Goal: Information Seeking & Learning: Learn about a topic

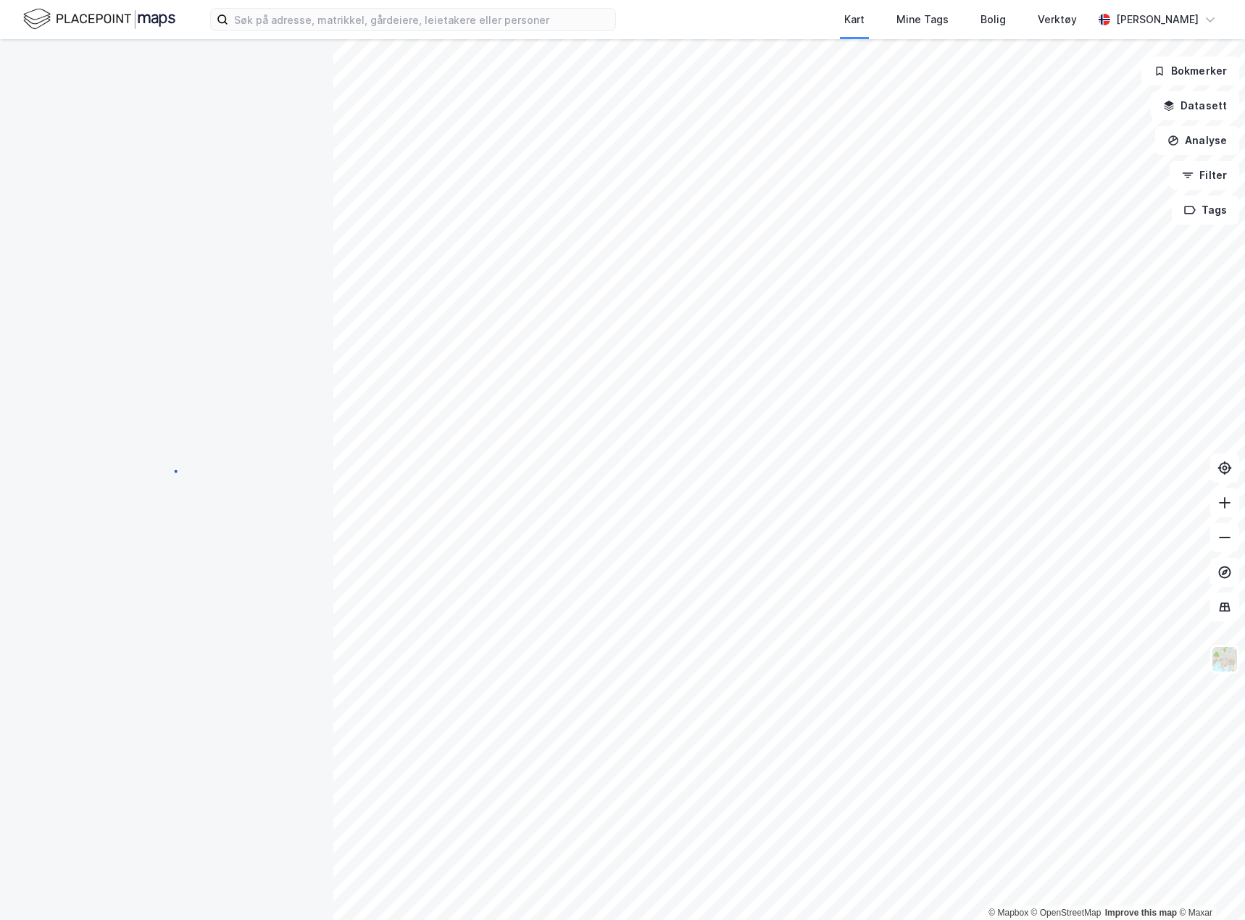
scroll to position [1, 0]
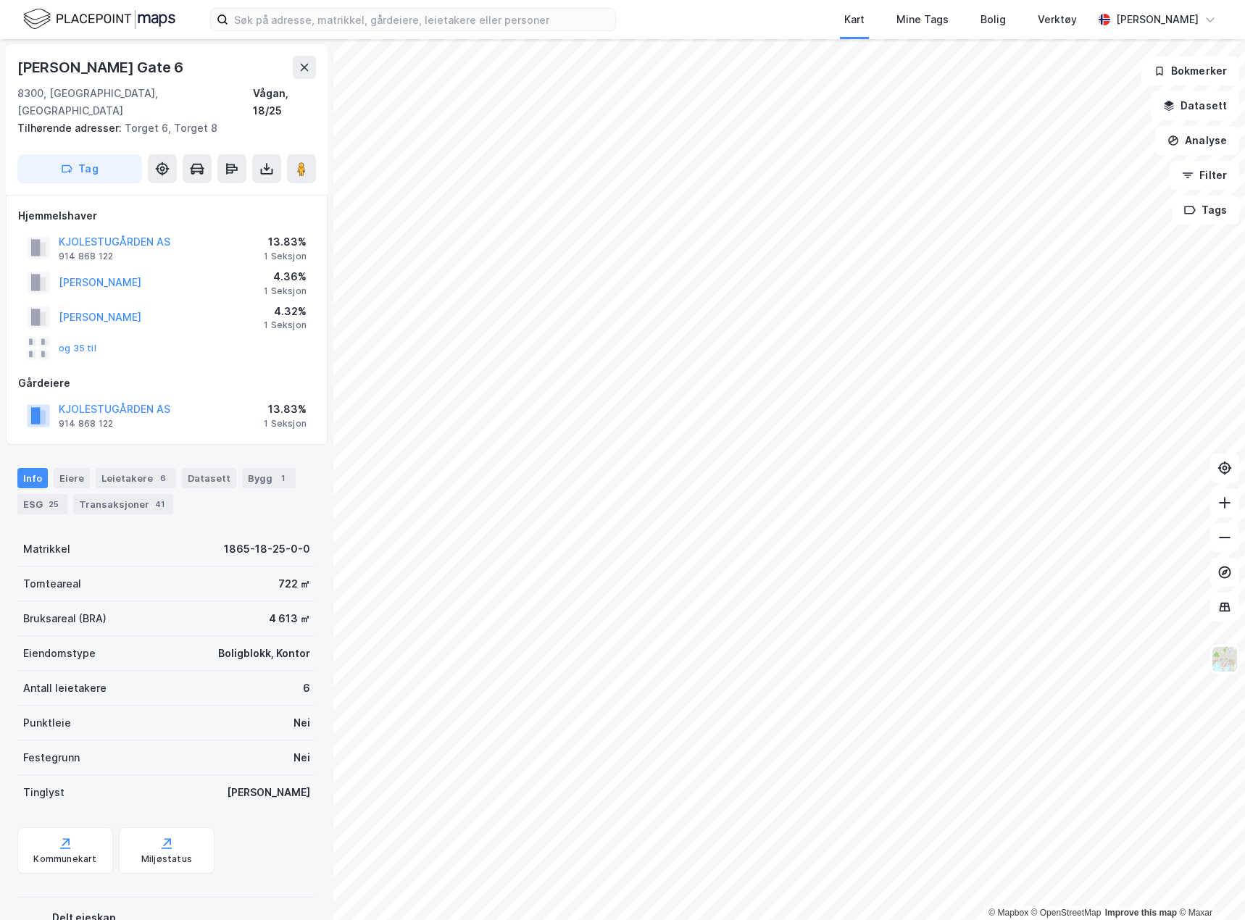
click at [333, 920] on html "Kart Mine Tags Bolig Verktøy [PERSON_NAME] © Mapbox © OpenStreetMap Improve thi…" at bounding box center [622, 460] width 1245 height 920
click at [670, 0] on html "Kart Mine Tags Bolig Verktøy [PERSON_NAME] © Mapbox © OpenStreetMap Improve thi…" at bounding box center [622, 460] width 1245 height 920
click at [760, 0] on html "Kart Mine Tags Bolig Verktøy [PERSON_NAME] © Mapbox © OpenStreetMap Improve thi…" at bounding box center [622, 460] width 1245 height 920
click at [315, 22] on input at bounding box center [421, 20] width 387 height 22
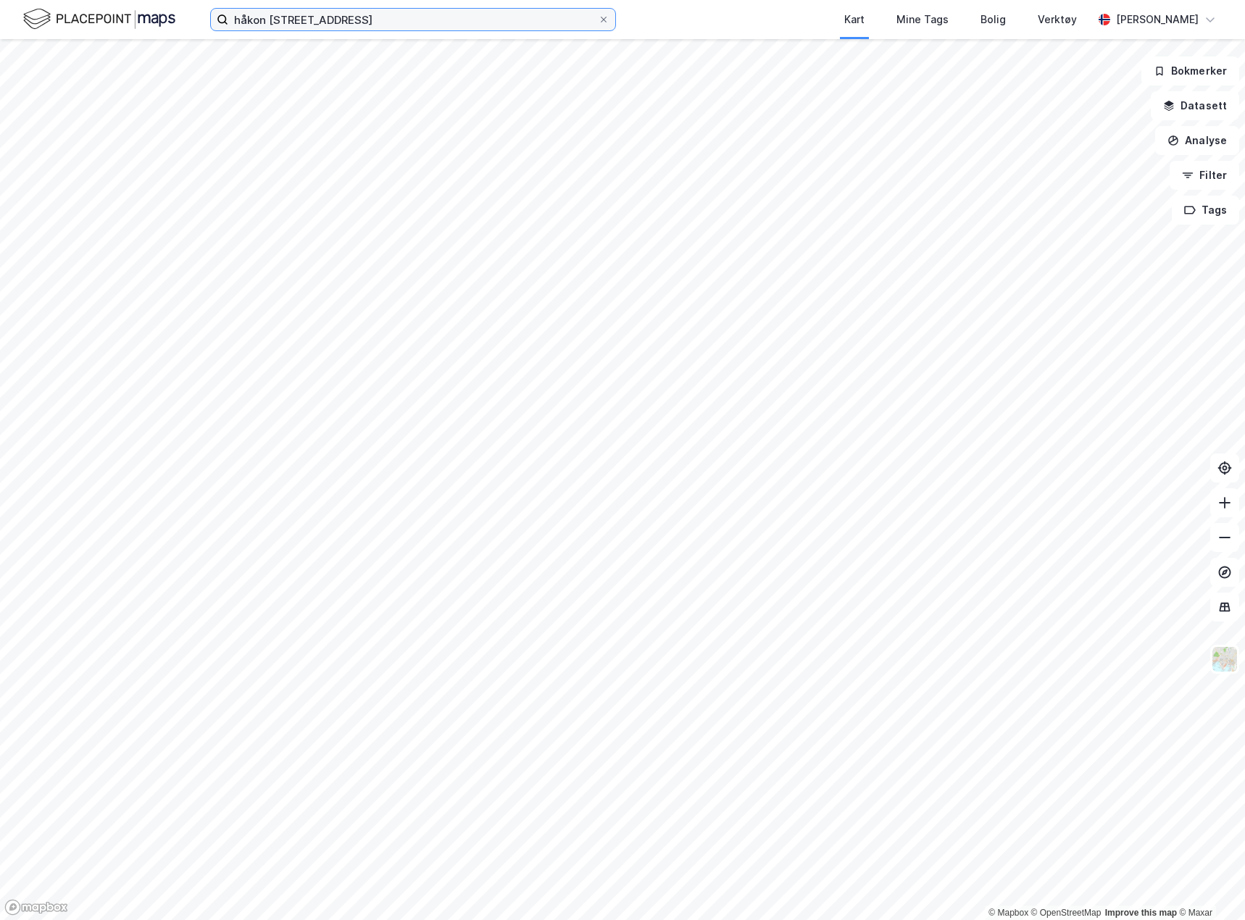
click at [411, 16] on input "håkon [STREET_ADDRESS]" at bounding box center [413, 20] width 370 height 22
type input "håkon [STREET_ADDRESS]"
drag, startPoint x: 488, startPoint y: 21, endPoint x: -72, endPoint y: 27, distance: 560.3
click at [0, 27] on html "håkon [STREET_ADDRESS] Kart Mine Tags Bolig Verktøy [PERSON_NAME] © Mapbox © Op…" at bounding box center [622, 460] width 1245 height 920
click at [425, 14] on input at bounding box center [421, 20] width 387 height 22
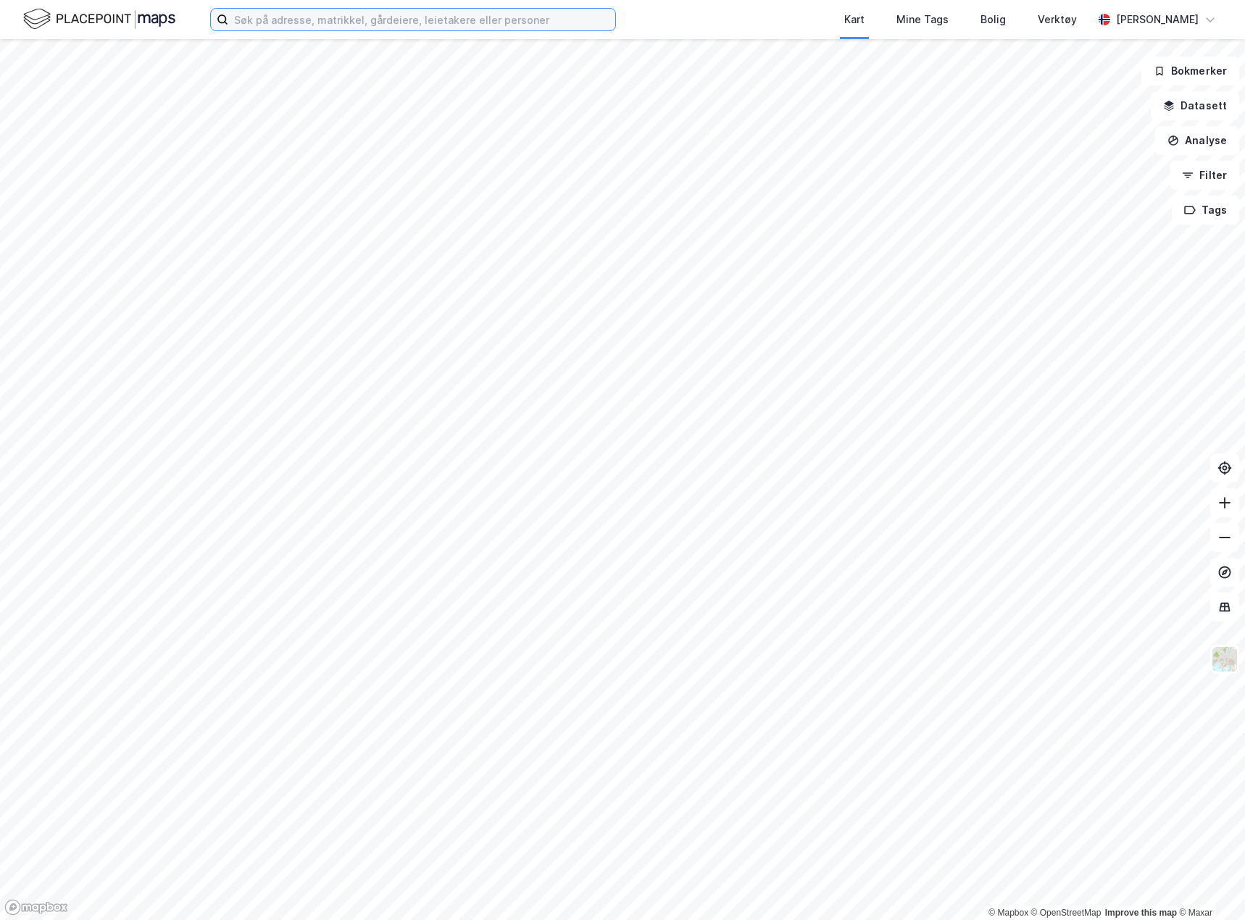
type input "håkon [STREET_ADDRESS]"
click at [425, 14] on input "håkon [STREET_ADDRESS]" at bounding box center [413, 20] width 370 height 22
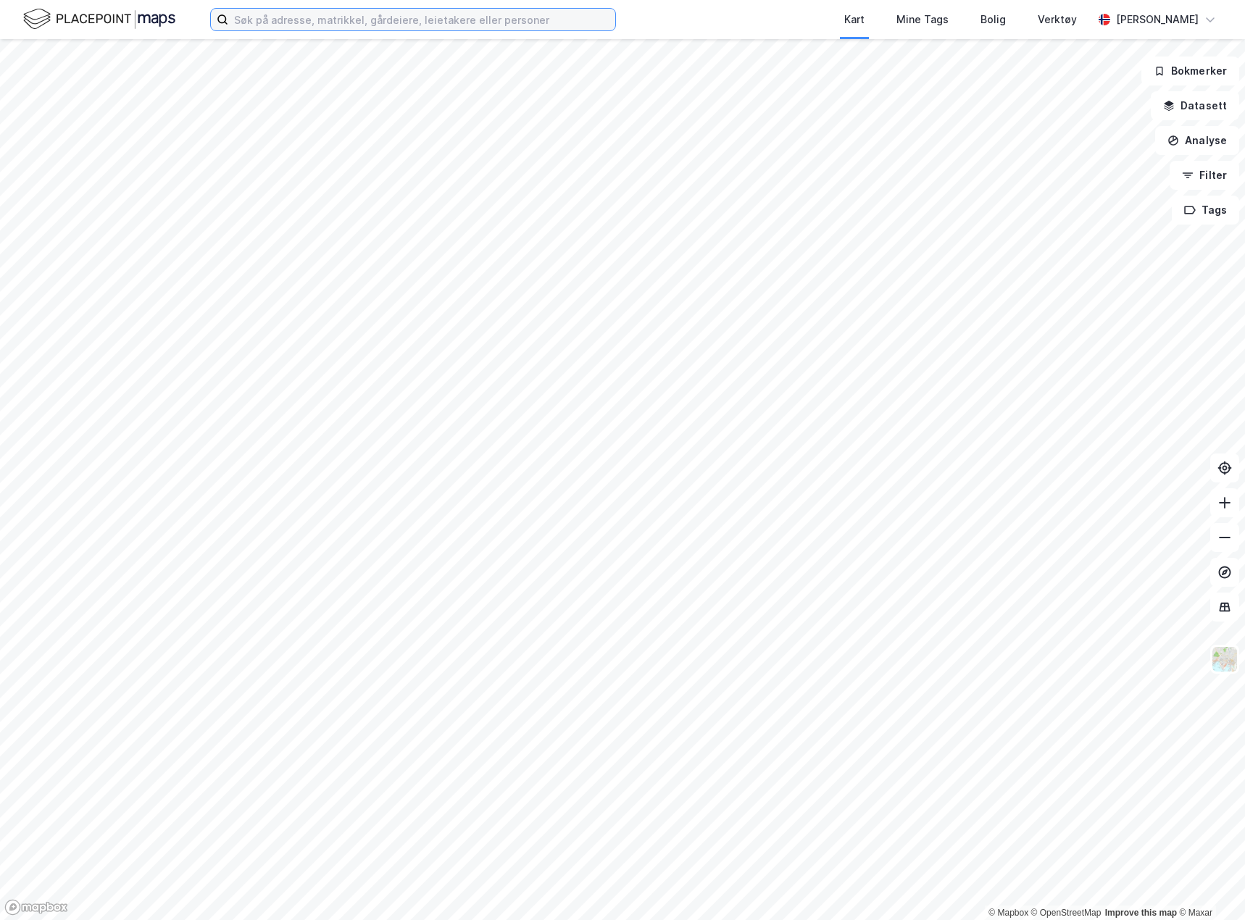
type input "håkon [STREET_ADDRESS]"
click at [116, 7] on img at bounding box center [99, 19] width 152 height 25
click at [413, 15] on input "håkon [STREET_ADDRESS]" at bounding box center [413, 20] width 370 height 22
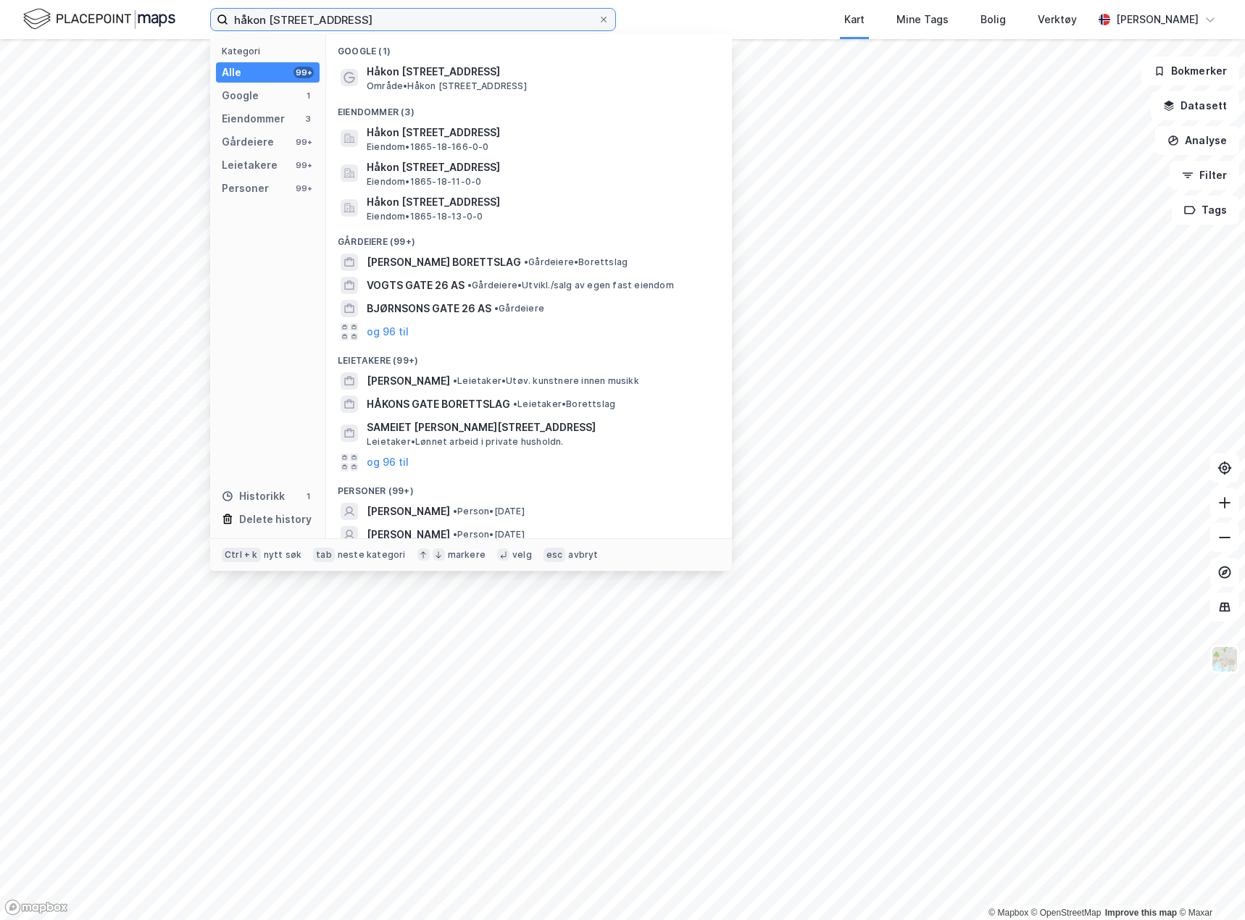
click at [413, 15] on input "håkon [STREET_ADDRESS]" at bounding box center [413, 20] width 370 height 22
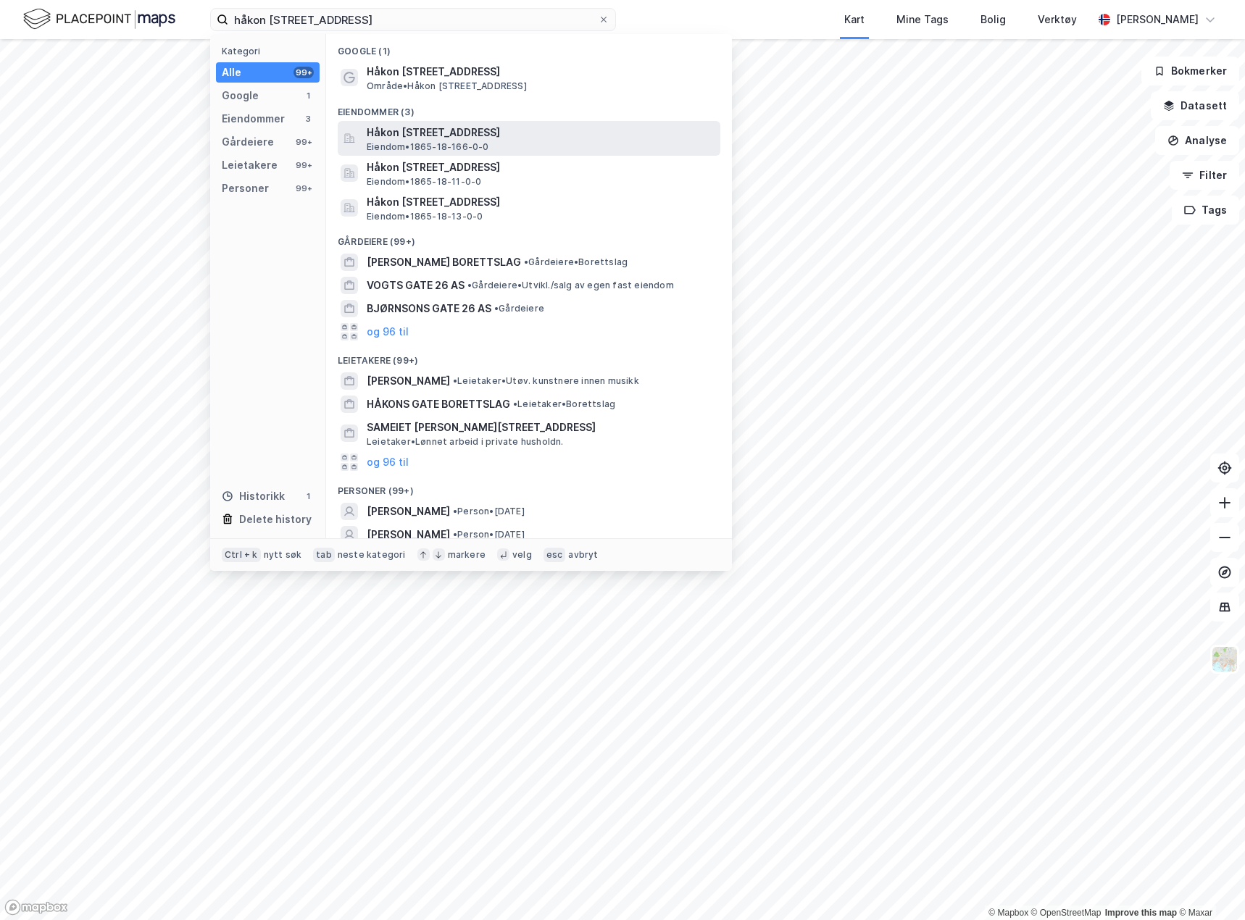
click at [439, 126] on span "Håkon [STREET_ADDRESS]" at bounding box center [541, 132] width 348 height 17
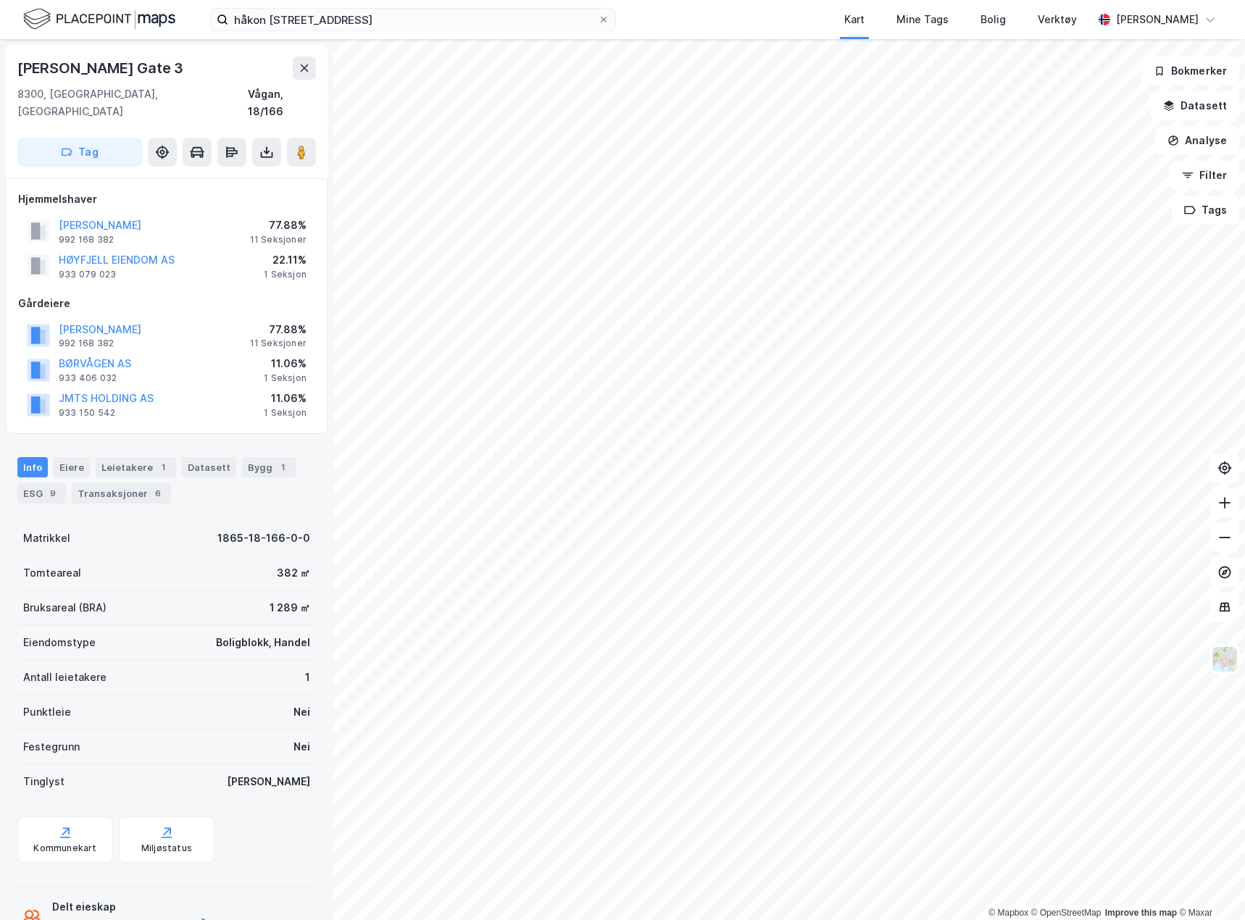
scroll to position [1, 0]
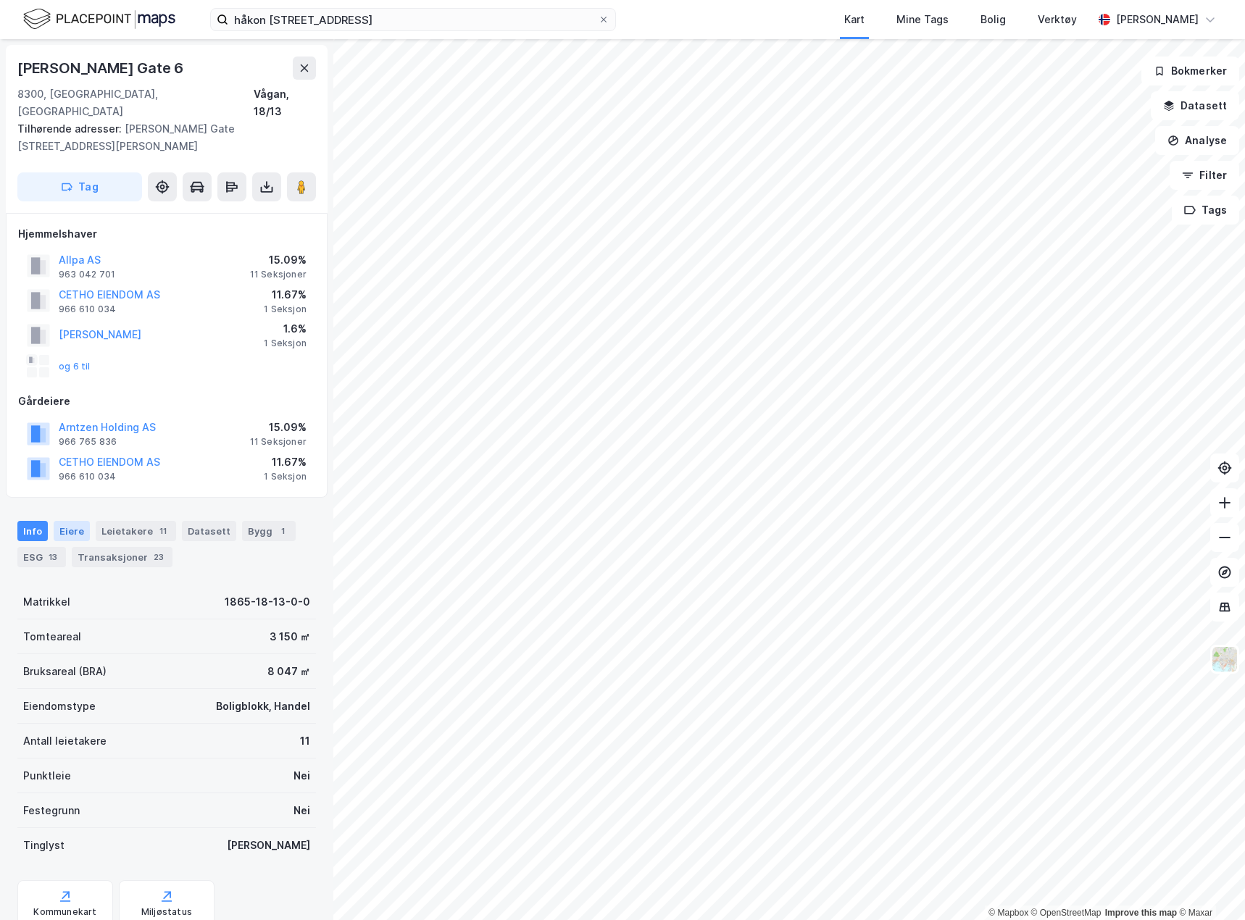
click at [75, 521] on div "Eiere" at bounding box center [72, 531] width 36 height 20
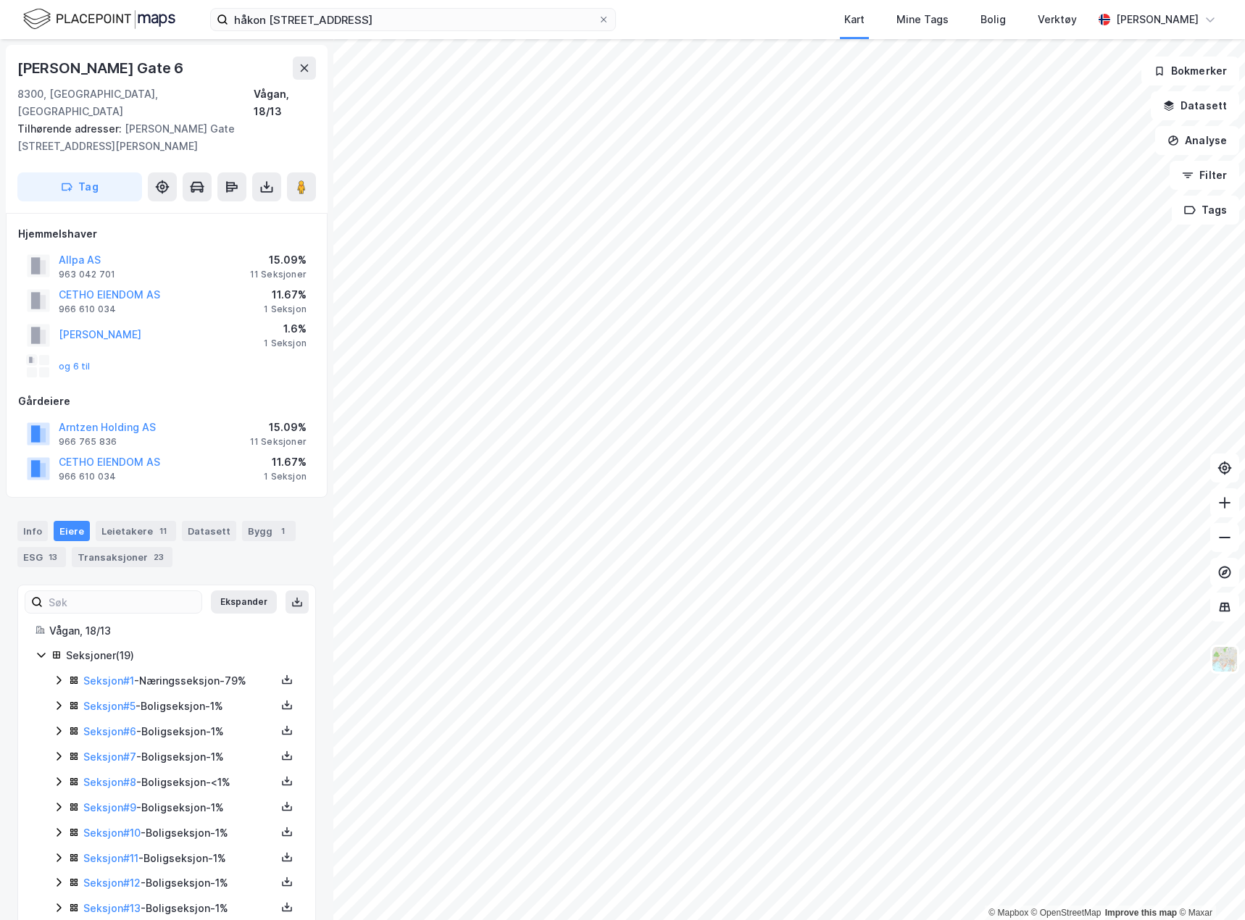
click at [59, 676] on icon at bounding box center [59, 680] width 4 height 9
click at [77, 355] on div "og 6 til" at bounding box center [59, 366] width 64 height 23
click at [0, 0] on button "og 6 til" at bounding box center [0, 0] width 0 height 0
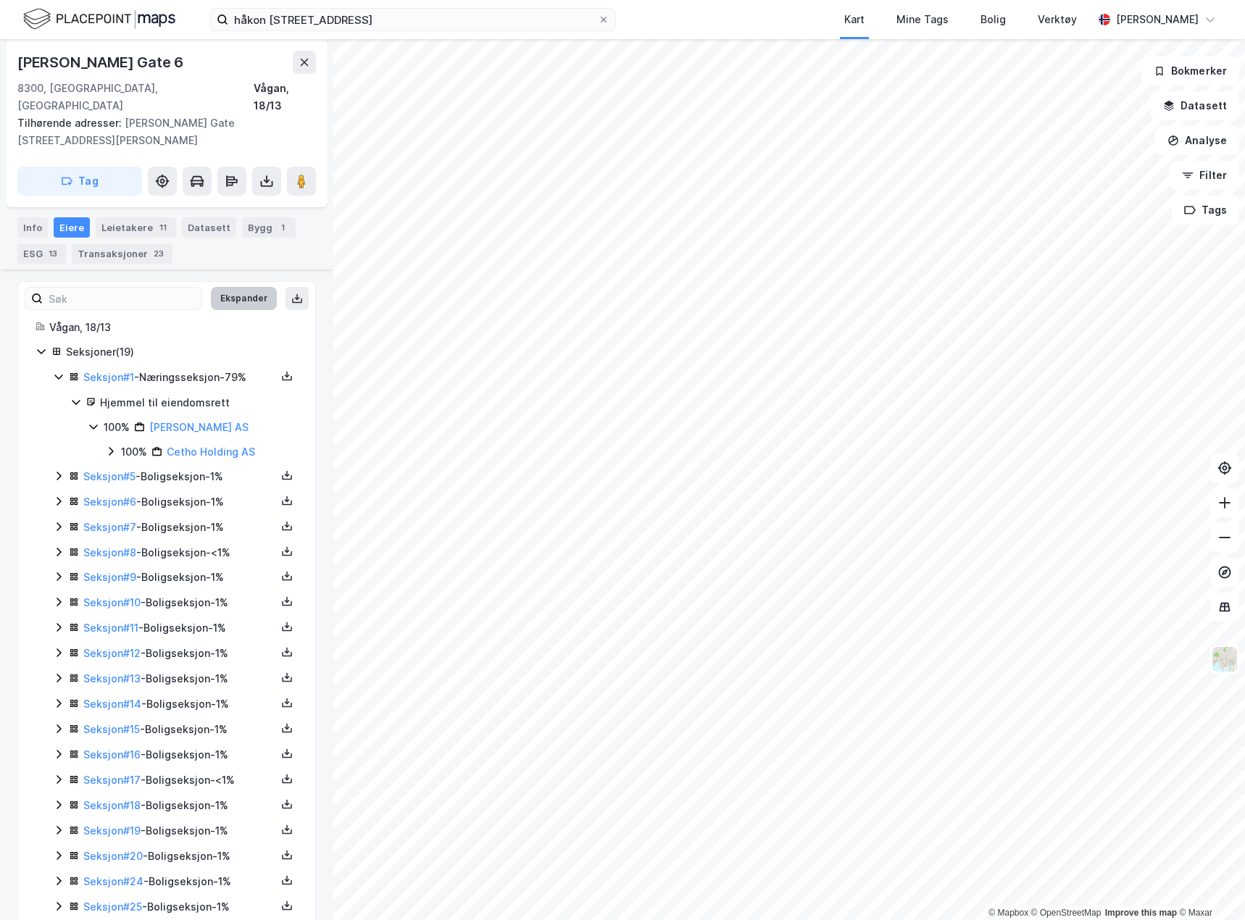
click at [217, 287] on button "Ekspander" at bounding box center [244, 298] width 66 height 23
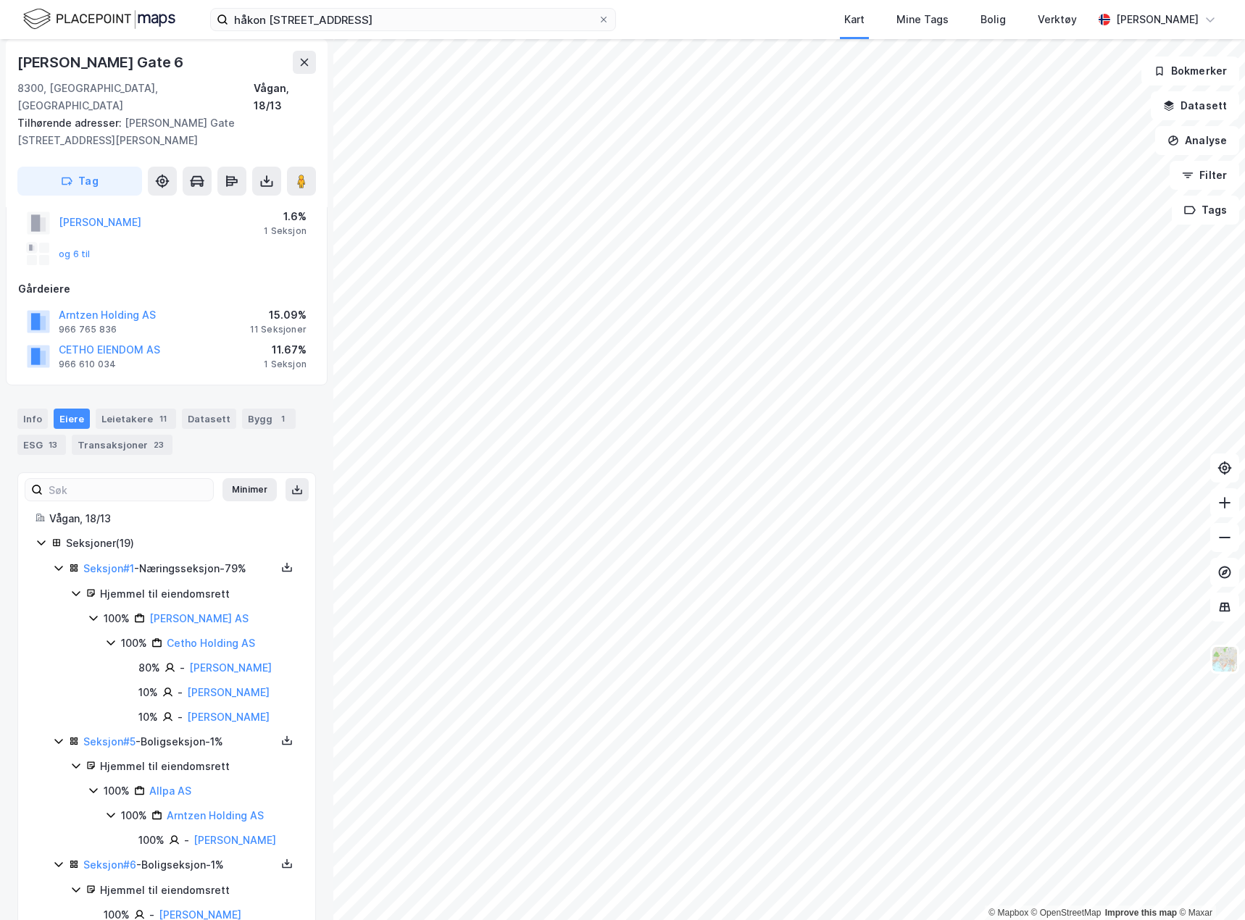
scroll to position [0, 0]
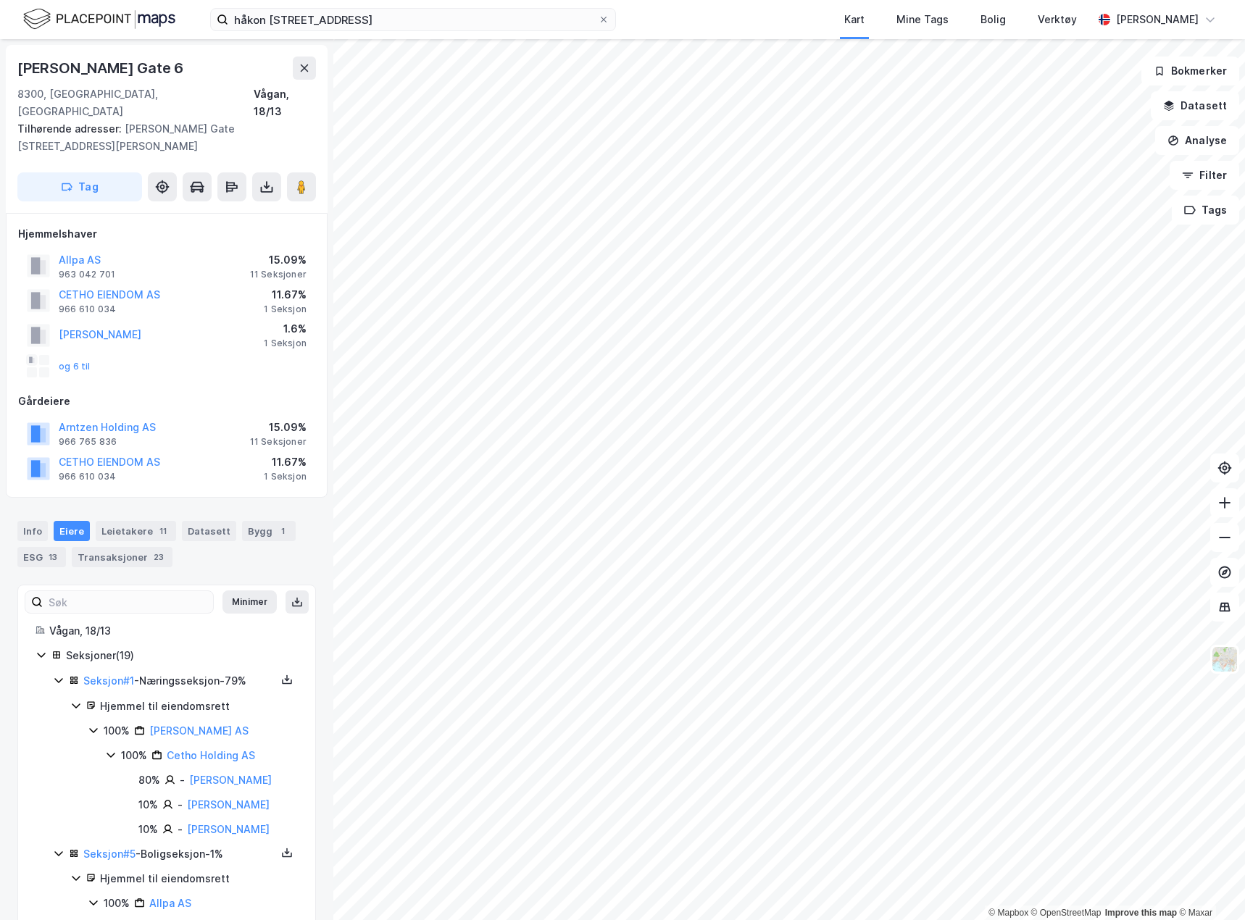
click at [43, 649] on icon at bounding box center [42, 655] width 12 height 12
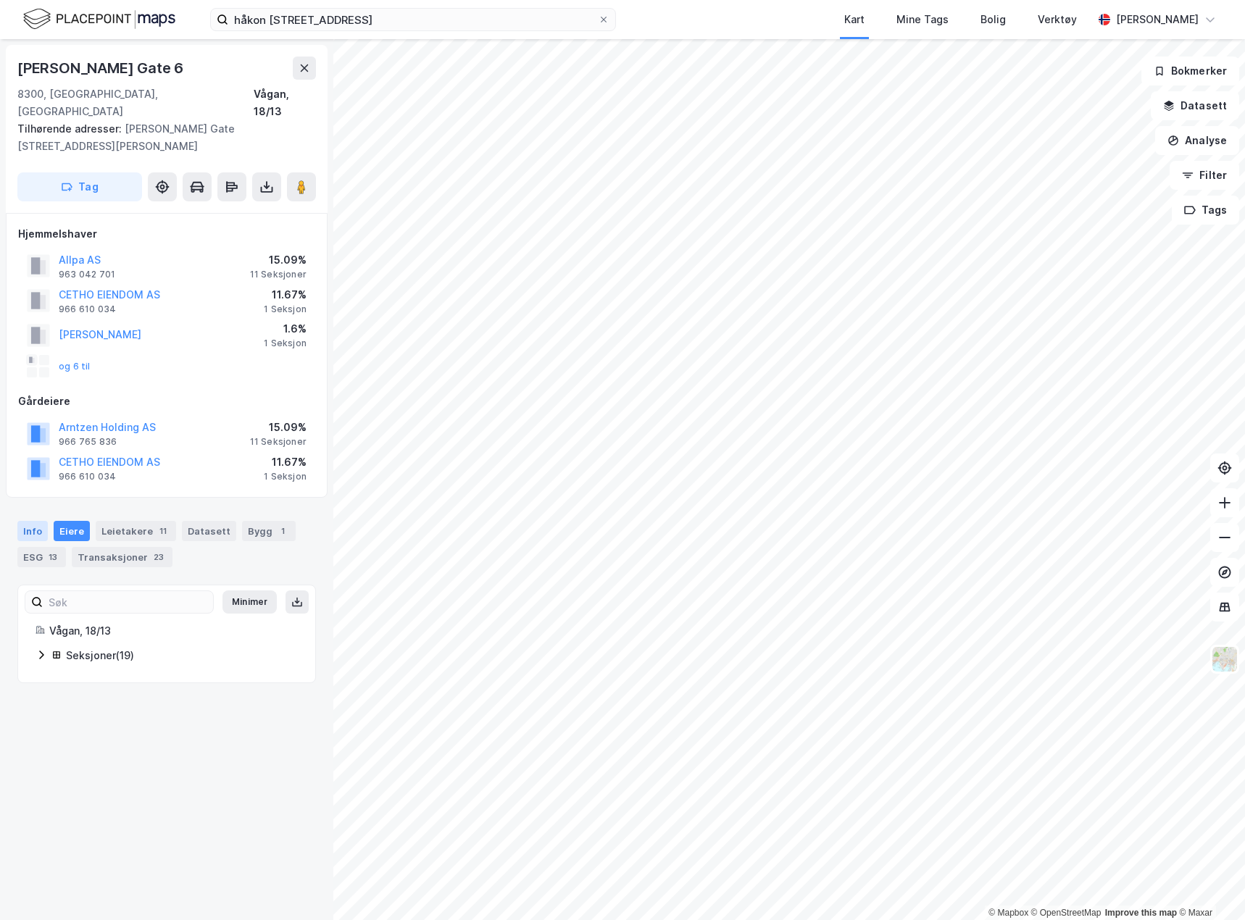
click at [35, 521] on div "Info" at bounding box center [32, 531] width 30 height 20
